Goal: Navigation & Orientation: Go to known website

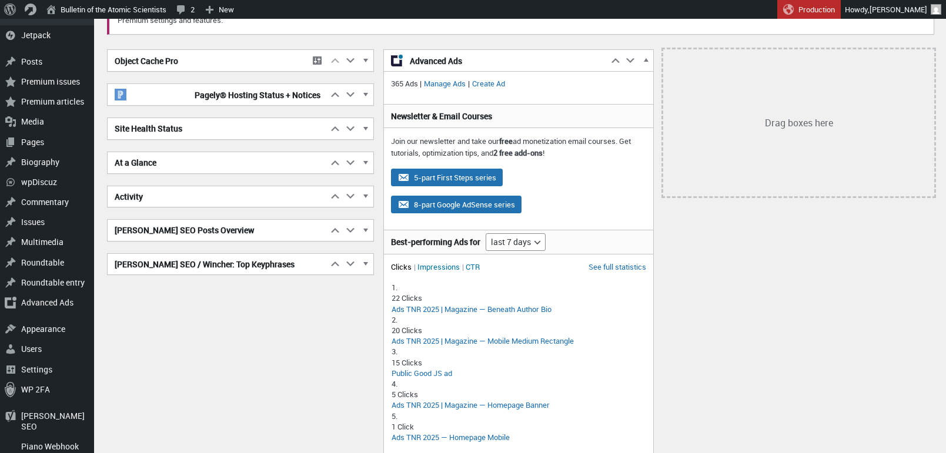
scroll to position [119, 0]
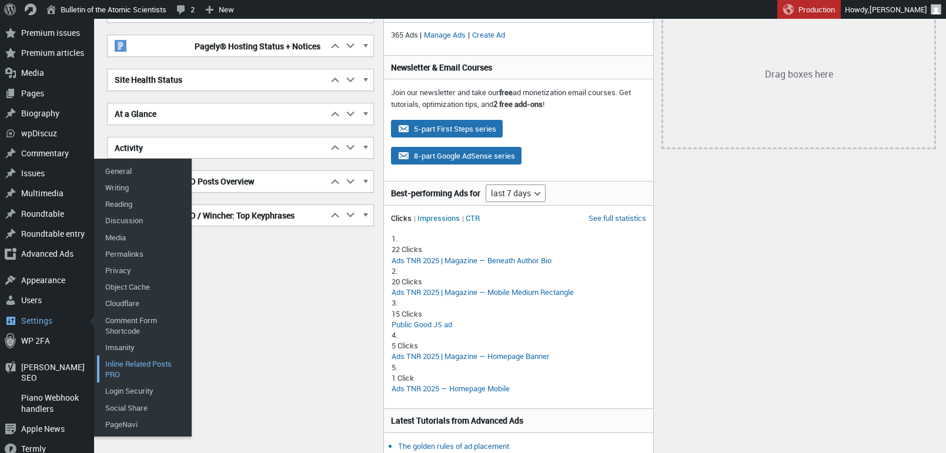
click at [131, 356] on link "Inline Related Posts PRO" at bounding box center [144, 369] width 94 height 27
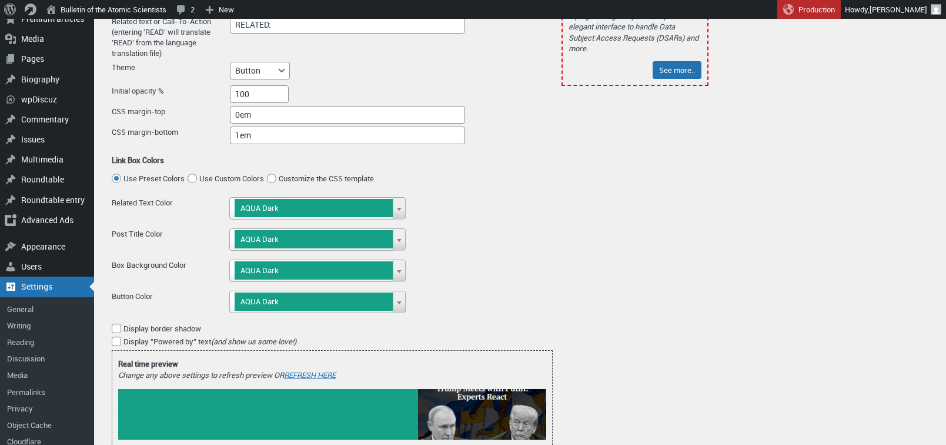
scroll to position [376, 0]
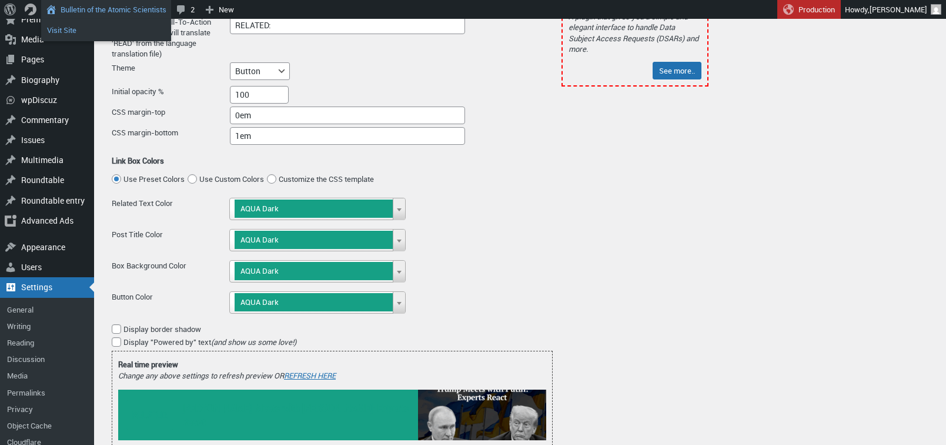
click at [65, 33] on link "Visit Site" at bounding box center [106, 29] width 130 height 15
